Goal: Find specific page/section: Find specific page/section

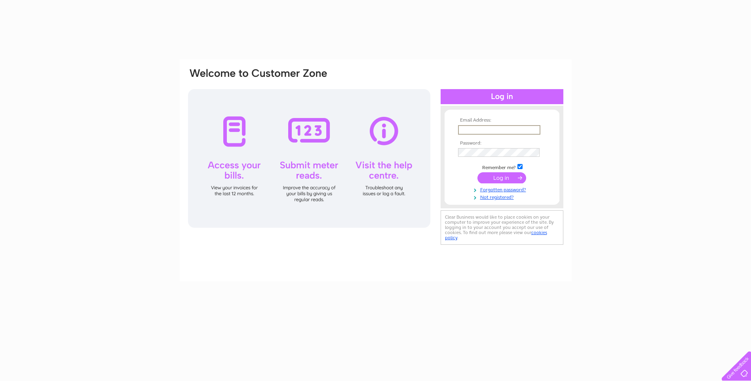
click at [492, 130] on input "text" at bounding box center [499, 129] width 82 height 9
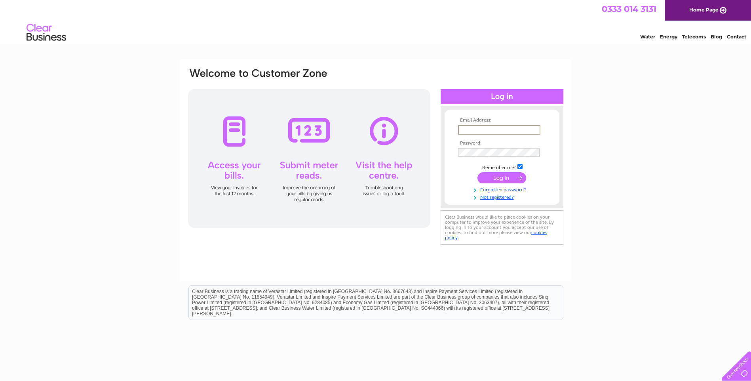
type input "LISA.DUFFY@THE-TRUST.ORG.UK"
click at [498, 180] on input "submit" at bounding box center [501, 176] width 49 height 11
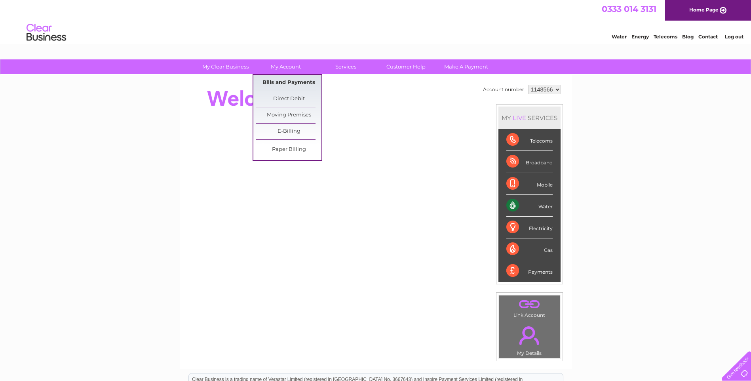
click at [283, 82] on link "Bills and Payments" at bounding box center [288, 83] width 65 height 16
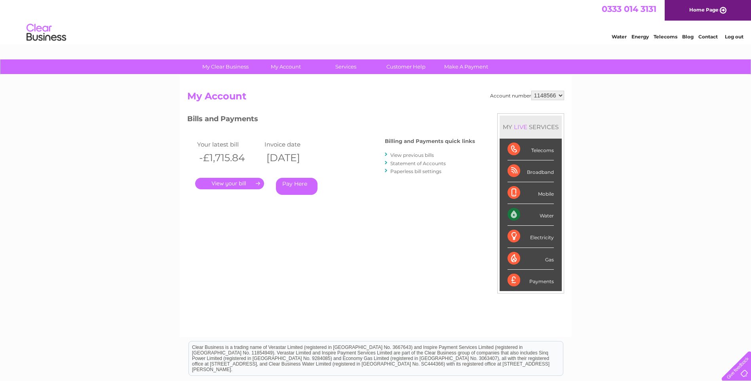
click at [248, 182] on link "." at bounding box center [229, 183] width 69 height 11
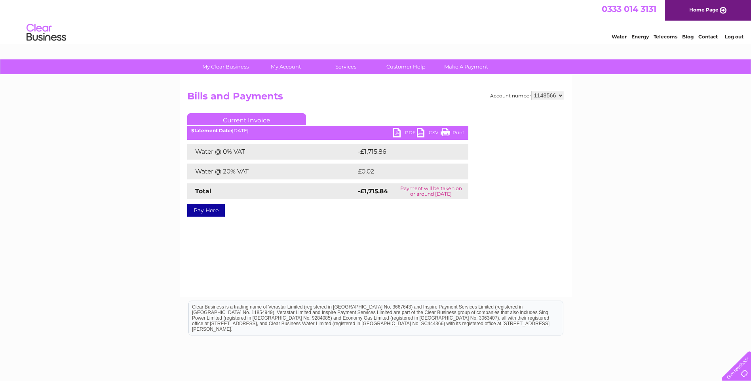
click at [411, 133] on link "PDF" at bounding box center [405, 133] width 24 height 11
